Goal: Task Accomplishment & Management: Use online tool/utility

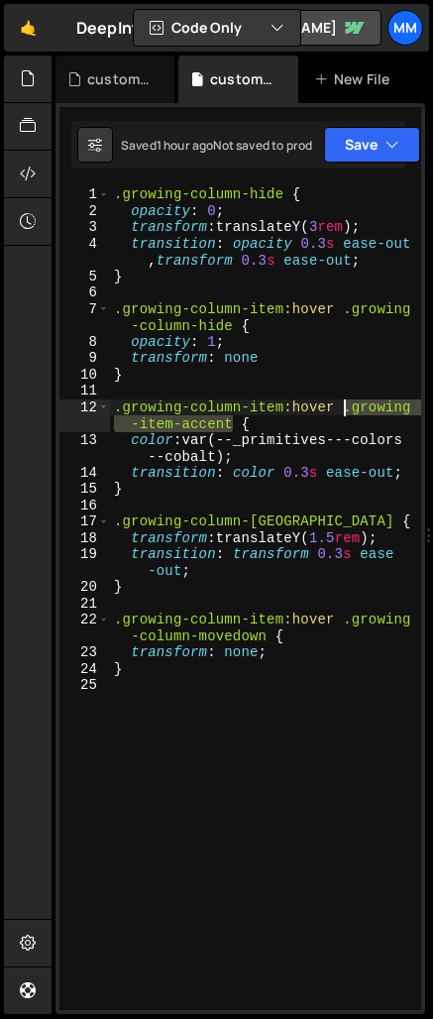
drag, startPoint x: 232, startPoint y: 420, endPoint x: 346, endPoint y: 412, distance: 114.3
click at [346, 412] on div ".growing-column-hide { opacity : 0 ; transform : translateY( 3 rem ) ; transiti…" at bounding box center [265, 614] width 311 height 856
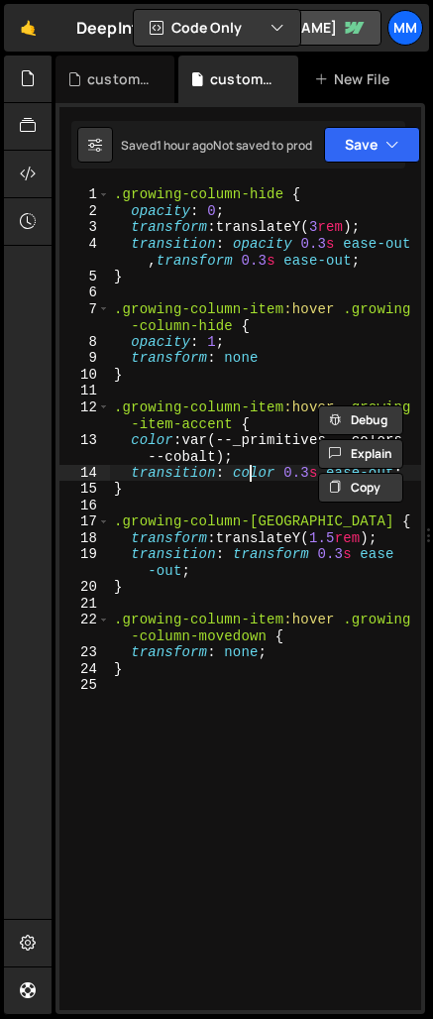
click at [250, 474] on div ".growing-column-hide { opacity : 0 ; transform : translateY( 3 rem ) ; transiti…" at bounding box center [265, 614] width 311 height 856
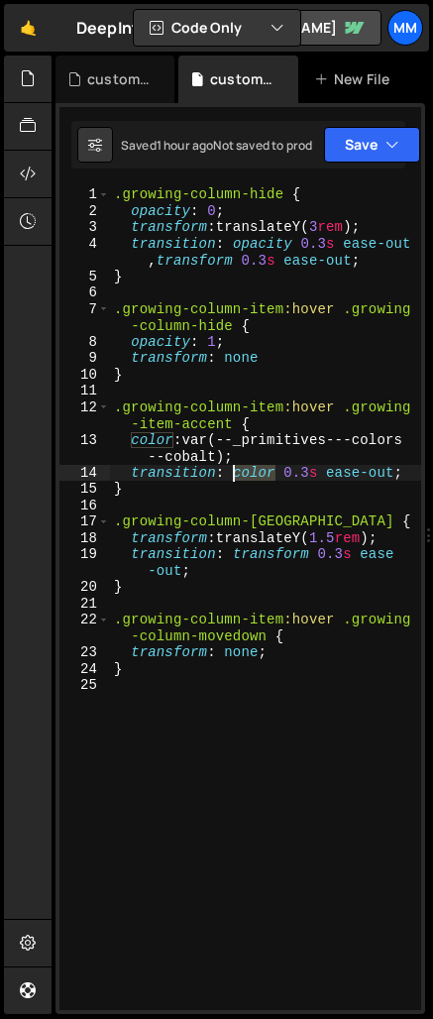
click at [250, 474] on div ".growing-column-hide { opacity : 0 ; transform : translateY( 3 rem ) ; transiti…" at bounding box center [265, 614] width 311 height 856
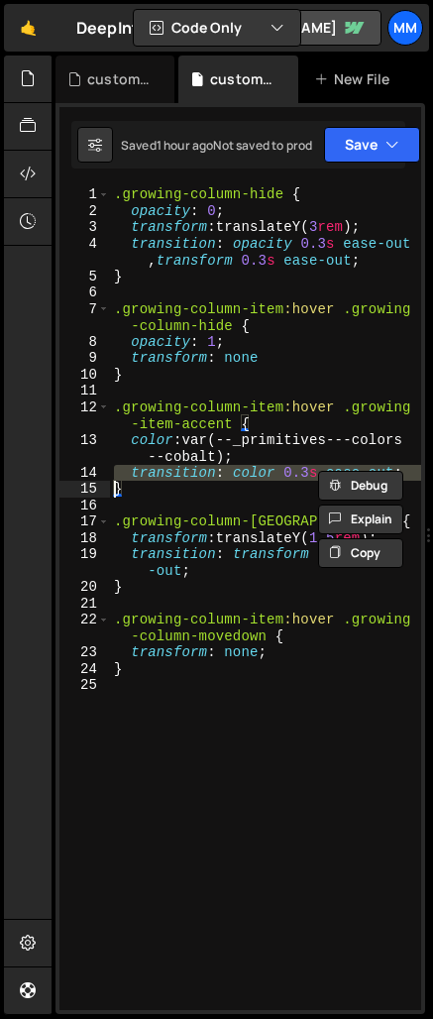
click at [250, 474] on div ".growing-column-hide { opacity : 0 ; transform : translateY( 3 rem ) ; transiti…" at bounding box center [265, 614] width 311 height 856
click at [200, 489] on div ".growing-column-hide { opacity : 0 ; transform : translateY( 3 rem ) ; transiti…" at bounding box center [265, 614] width 311 height 856
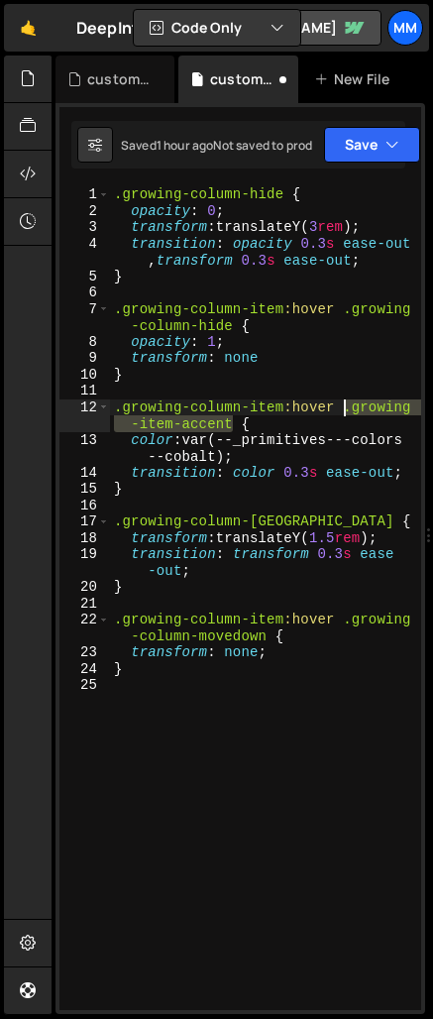
drag, startPoint x: 231, startPoint y: 419, endPoint x: 343, endPoint y: 408, distance: 112.5
click at [343, 408] on div ".growing-column-hide { opacity : 0 ; transform : translateY( 3 rem ) ; transiti…" at bounding box center [265, 614] width 311 height 856
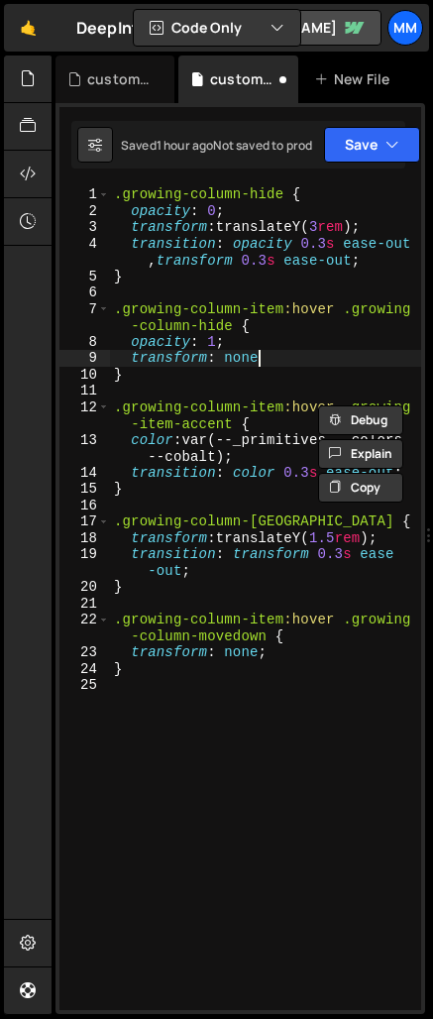
click at [285, 358] on div ".growing-column-hide { opacity : 0 ; transform : translateY( 3 rem ) ; transiti…" at bounding box center [265, 614] width 311 height 856
type textarea "transform: none"
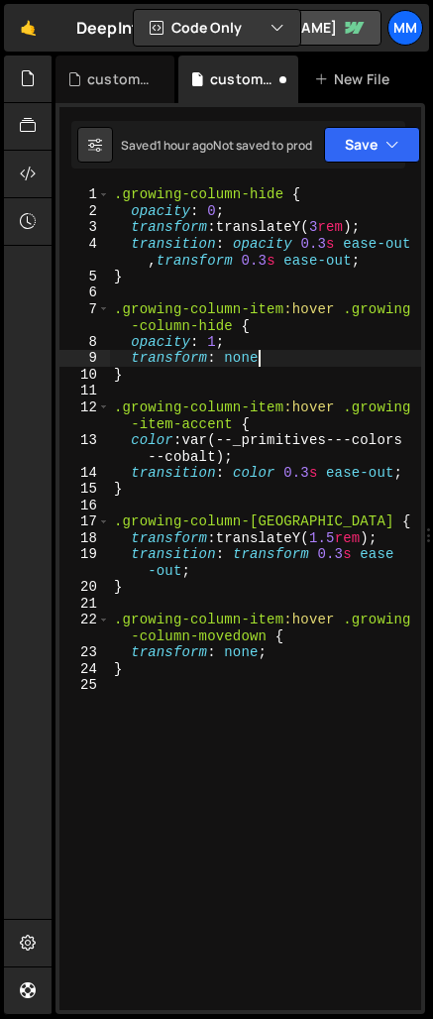
click at [184, 387] on div ".growing-column-hide { opacity : 0 ; transform : translateY( 3 rem ) ; transiti…" at bounding box center [265, 614] width 311 height 856
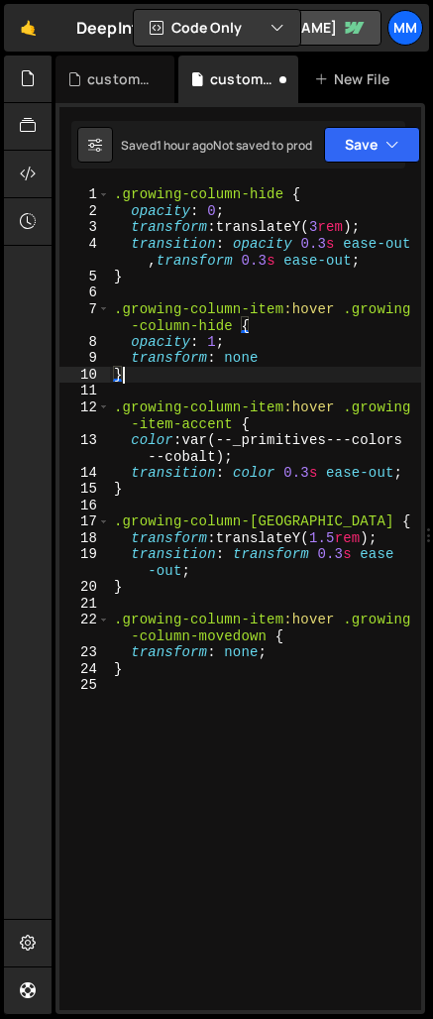
click at [186, 376] on div ".growing-column-hide { opacity : 0 ; transform : translateY( 3 rem ) ; transiti…" at bounding box center [265, 614] width 311 height 856
type textarea "}"
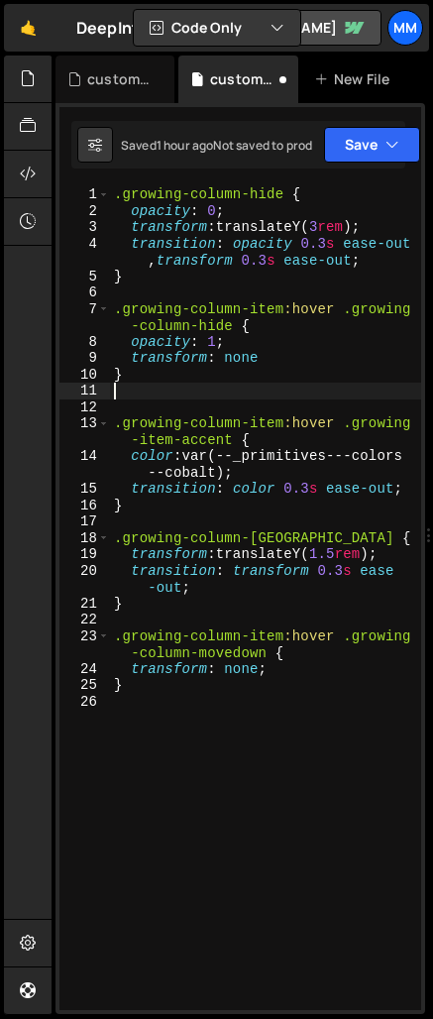
paste textarea ".growing-item-accent"
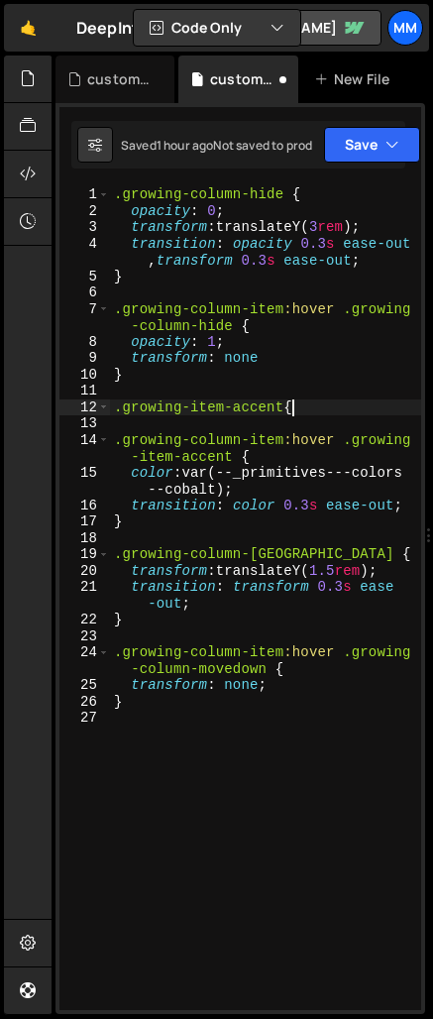
type textarea ".growing-item-accent{}"
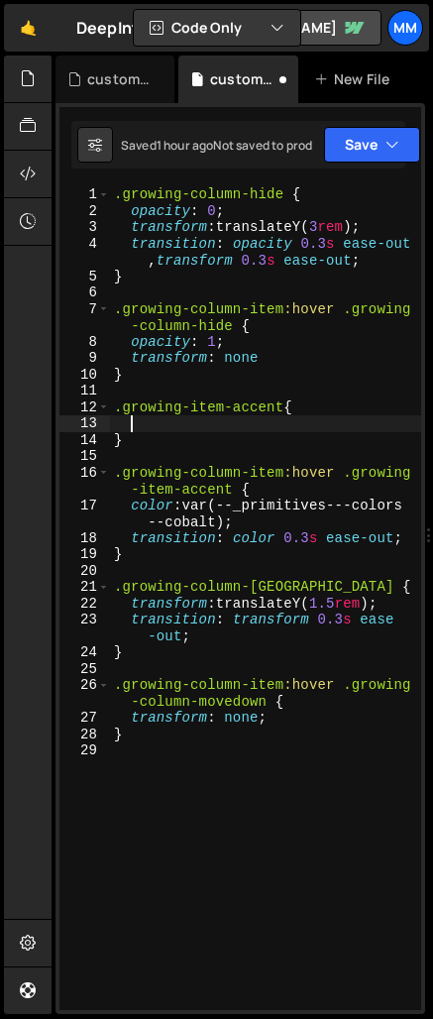
click at [288, 532] on div ".growing-column-hide { opacity : 0 ; transform : translateY( 3 rem ) ; transiti…" at bounding box center [265, 614] width 311 height 856
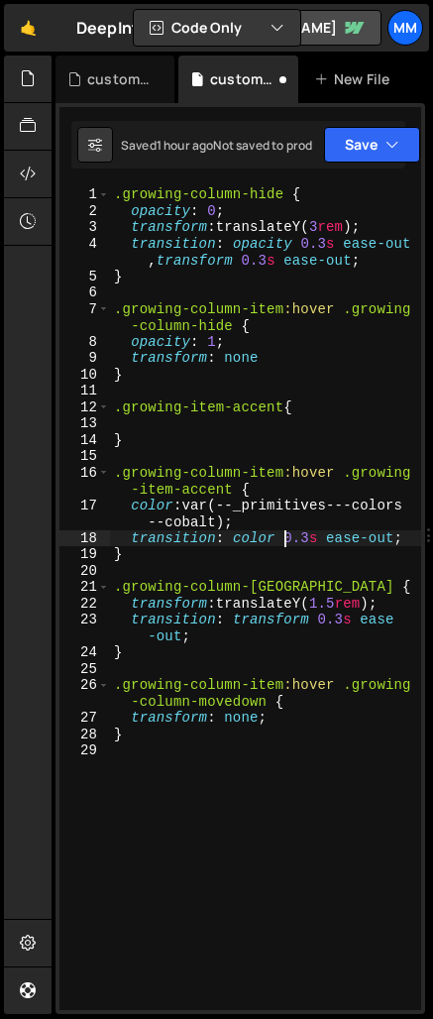
click at [288, 532] on div ".growing-column-hide { opacity : 0 ; transform : translateY( 3 rem ) ; transiti…" at bounding box center [265, 614] width 311 height 856
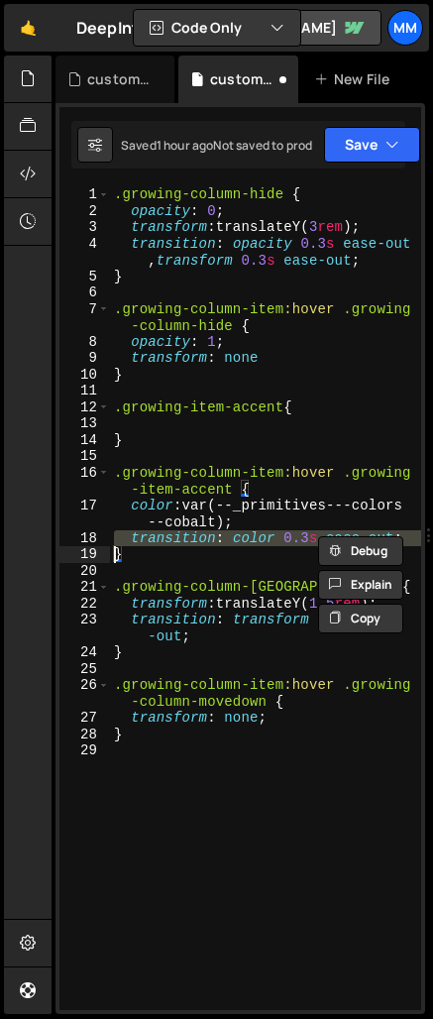
type textarea "}"
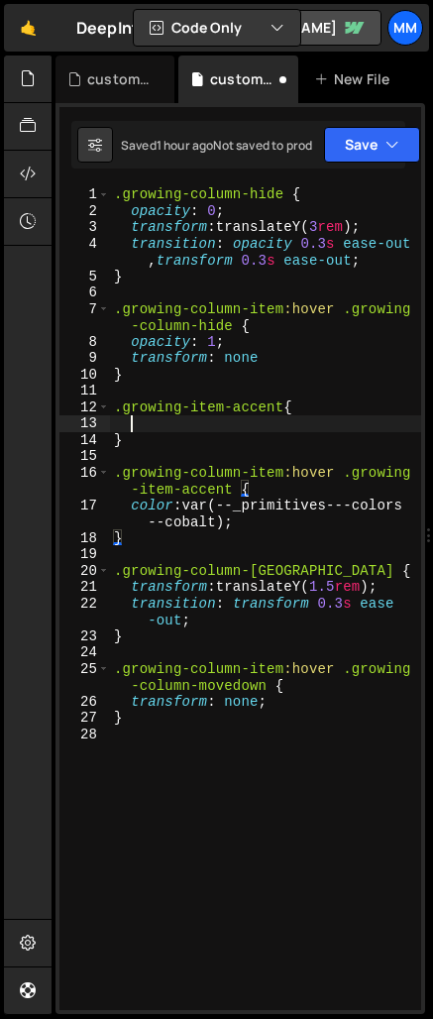
click at [215, 415] on div ".growing-column-hide { opacity : 0 ; transform : translateY( 3 rem ) ; transiti…" at bounding box center [265, 614] width 311 height 856
type textarea "transition-duration: ;"
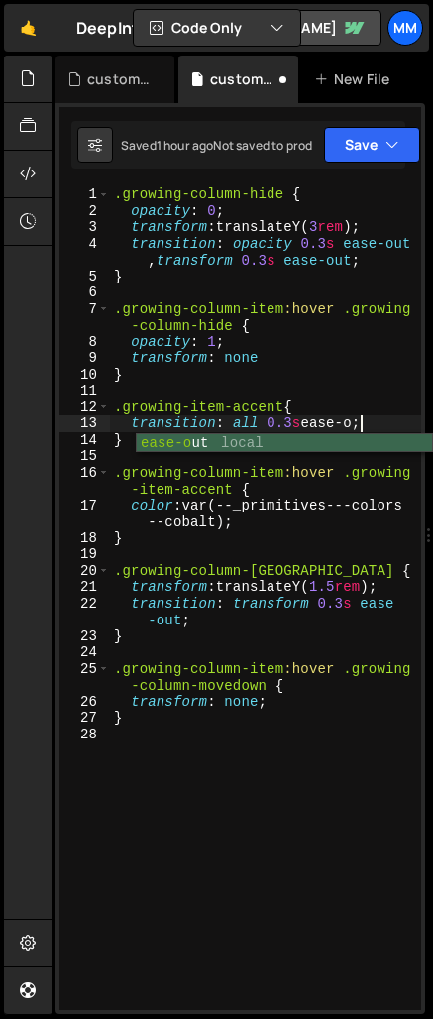
scroll to position [0, 18]
type textarea "transition: all 0.3s ease-out;"
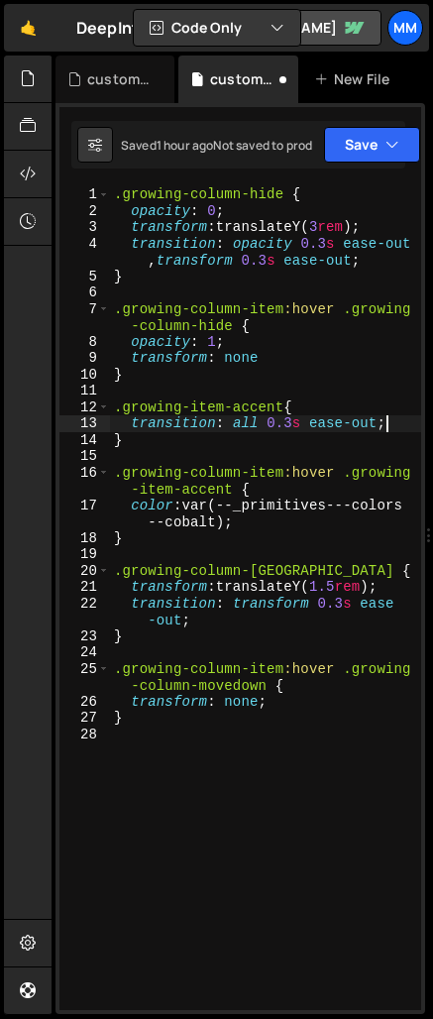
click at [402, 420] on div ".growing-column-hide { opacity : 0 ; transform : translateY( 3 rem ) ; transiti…" at bounding box center [265, 614] width 311 height 856
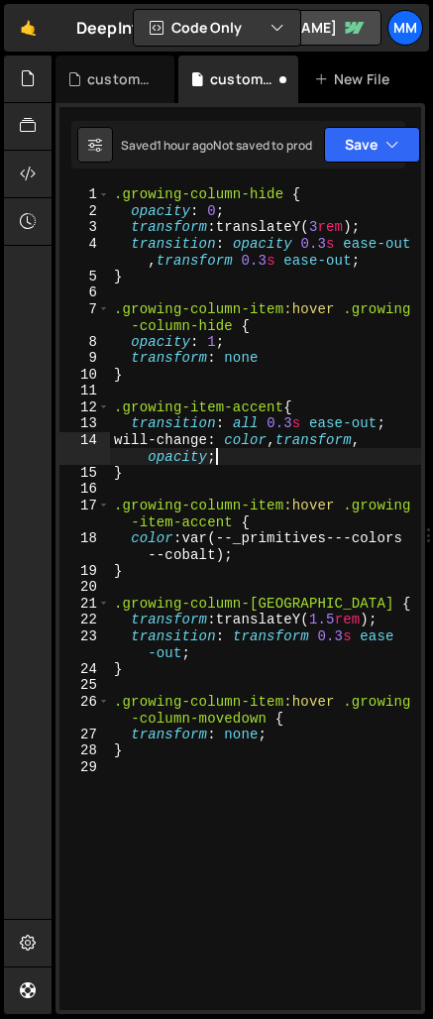
scroll to position [0, 23]
click at [343, 619] on div ".growing-column-hide { opacity : 0 ; transform : translateY( 3 rem ) ; transiti…" at bounding box center [265, 614] width 311 height 856
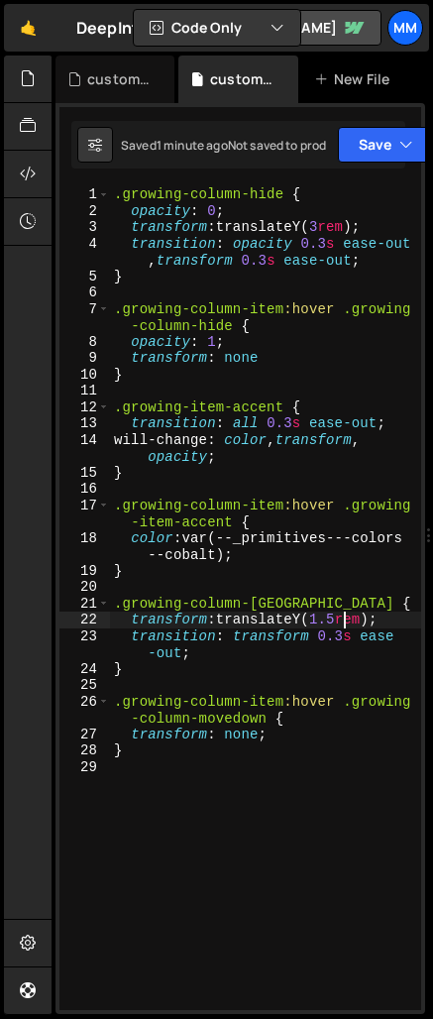
scroll to position [0, 18]
type textarea "transform: translateY(1.25rem);"
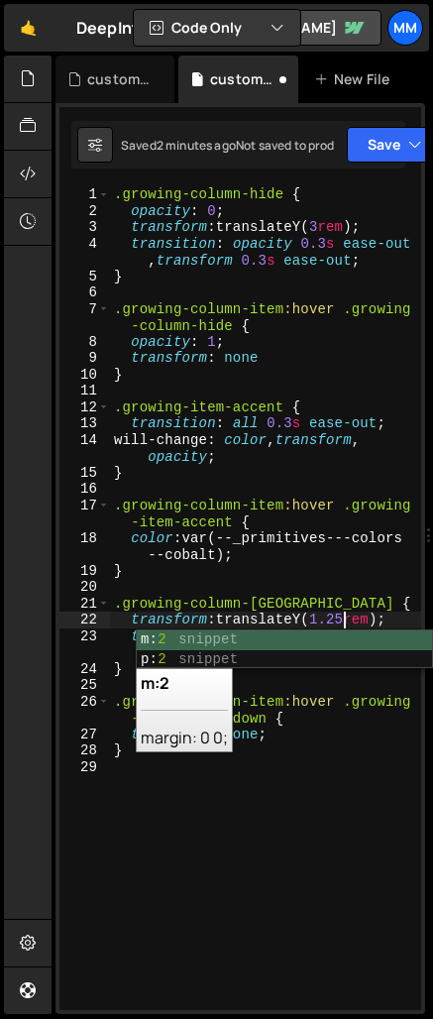
click at [333, 852] on div ".growing-column-hide { opacity : 0 ; transform : translateY( 3 rem ) ; transiti…" at bounding box center [265, 614] width 311 height 856
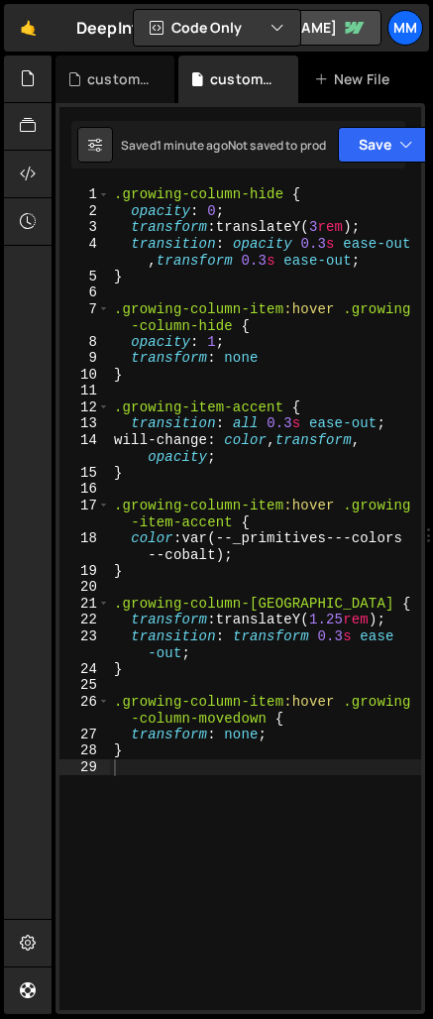
click at [353, 627] on div ".growing-column-hide { opacity : 0 ; transform : translateY( 3 rem ) ; transiti…" at bounding box center [265, 614] width 311 height 856
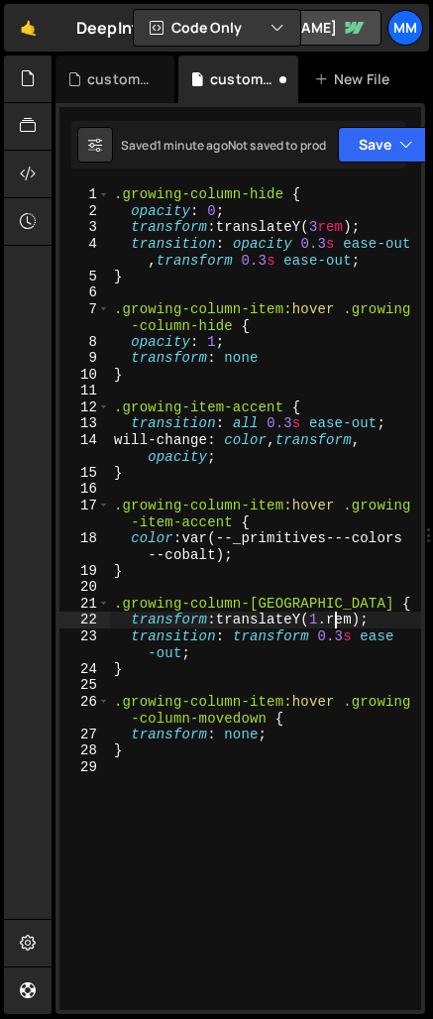
type textarea "transform: translateY(1rem);"
click at [332, 848] on div ".growing-column-hide { opacity : 0 ; transform : translateY( 3 rem ) ; transiti…" at bounding box center [265, 614] width 311 height 856
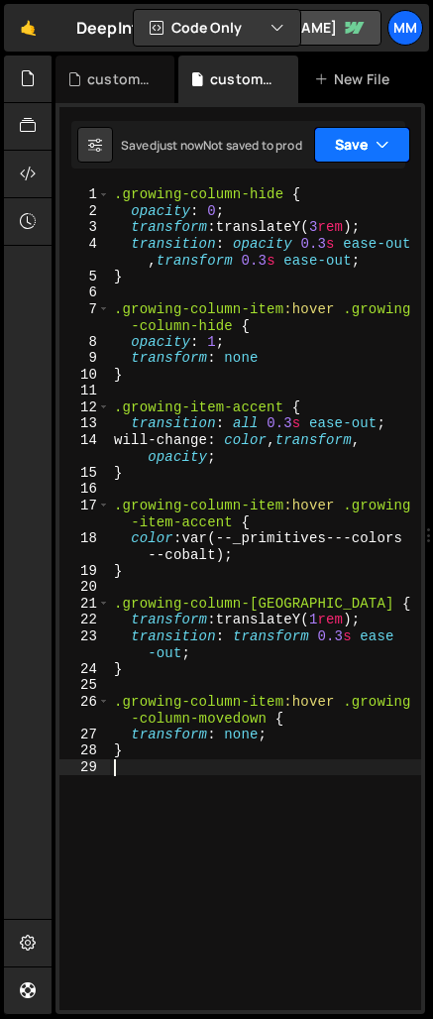
click at [343, 148] on button "Save" at bounding box center [362, 145] width 96 height 36
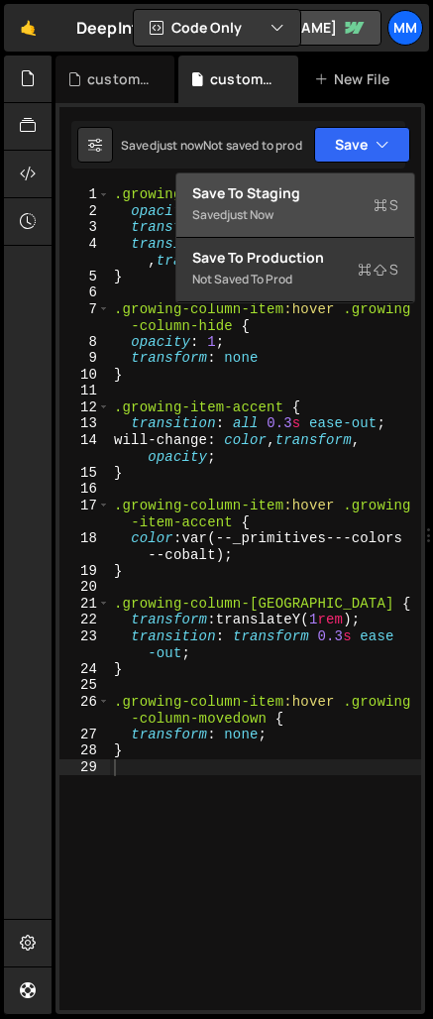
click at [318, 199] on div "Save to Staging S" at bounding box center [295, 193] width 206 height 20
